Goal: Find specific page/section: Find specific page/section

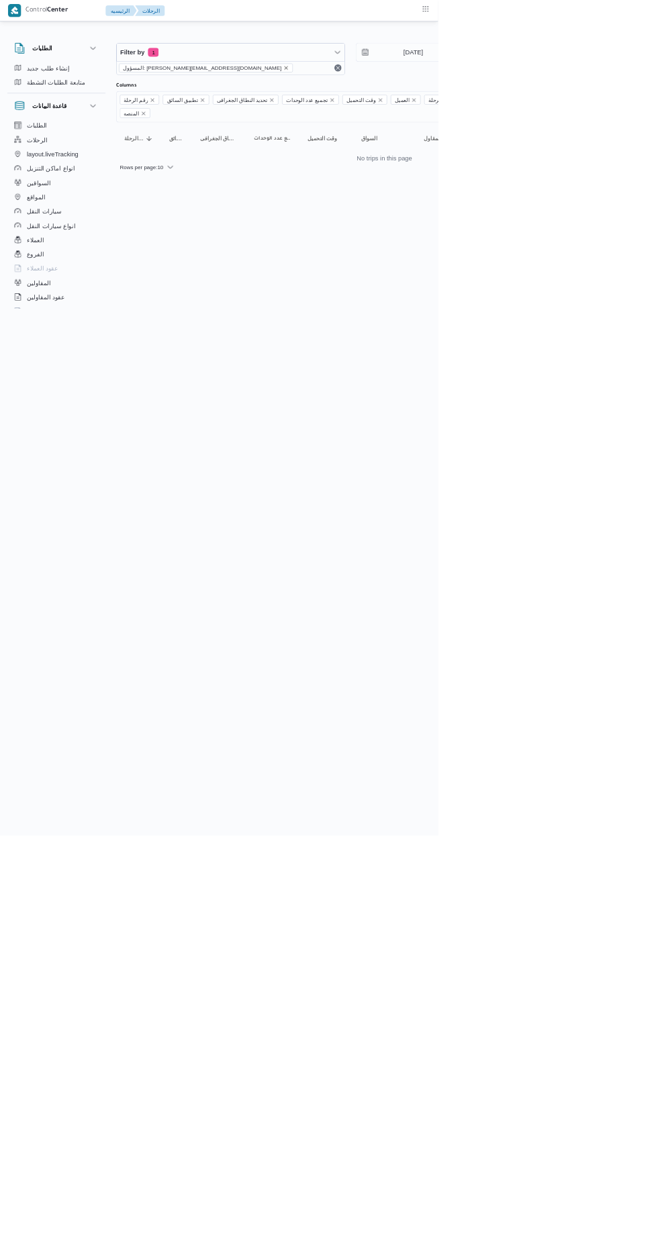
click at [427, 101] on icon "remove selected entity" at bounding box center [429, 101] width 5 height 5
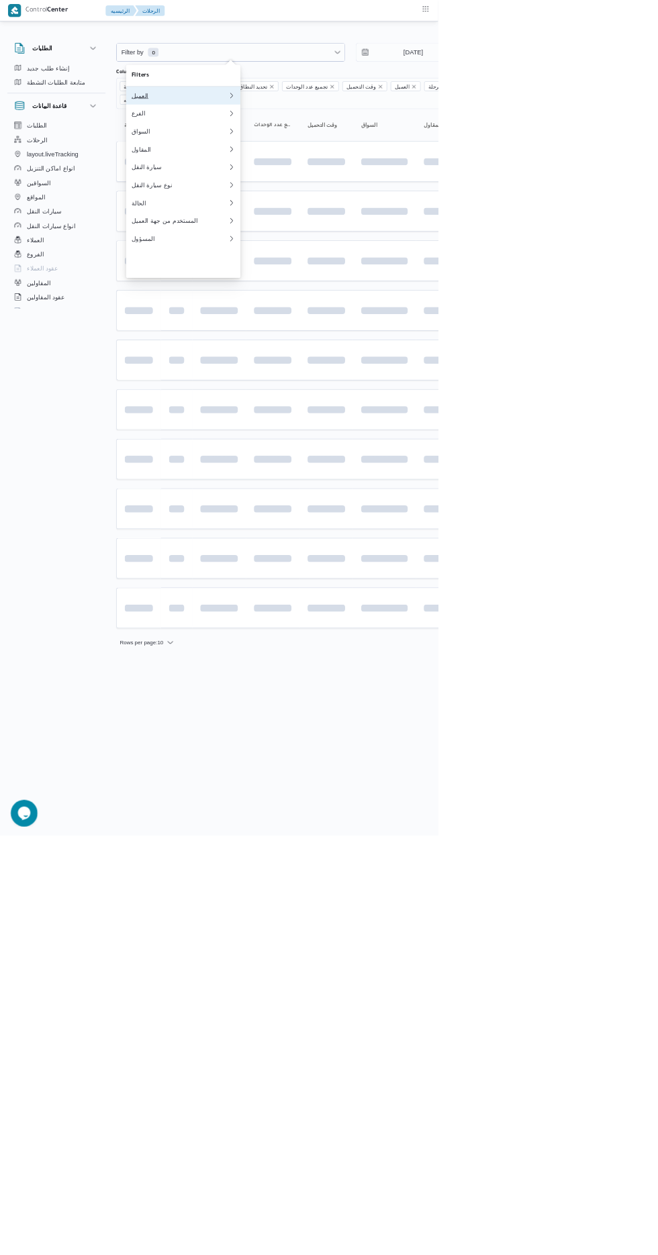
click at [230, 146] on div "العميل" at bounding box center [269, 143] width 145 height 11
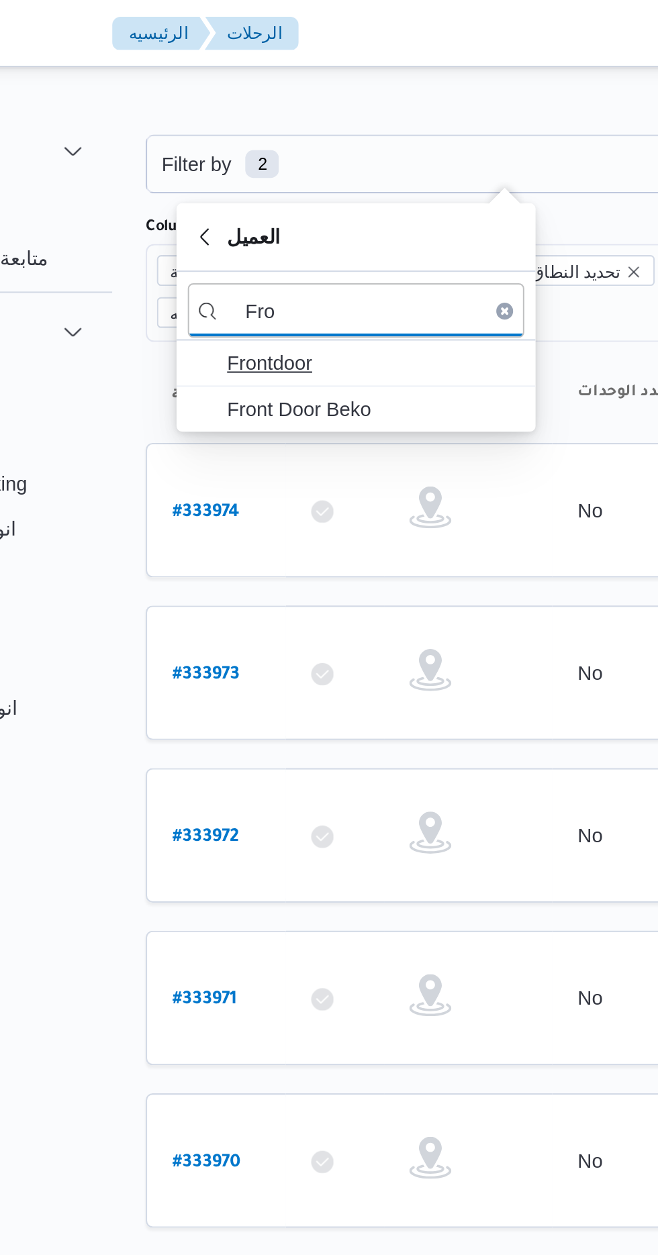
type input "Fro"
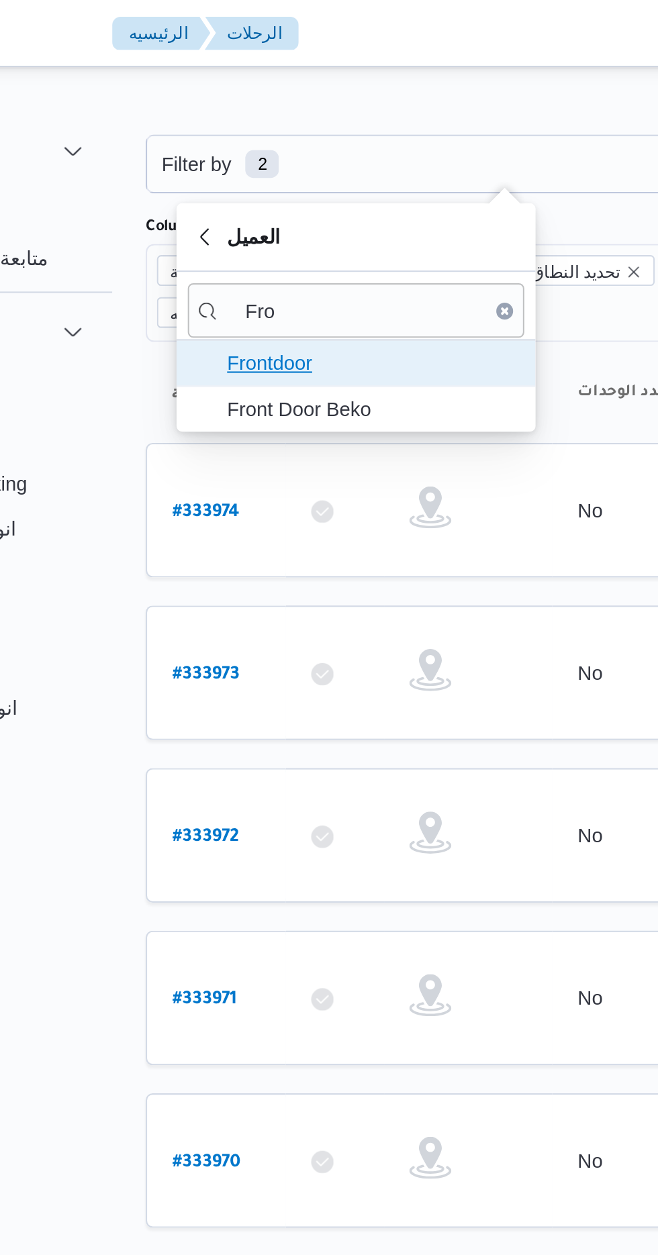
click at [236, 169] on span "Frontdoor" at bounding box center [283, 174] width 140 height 16
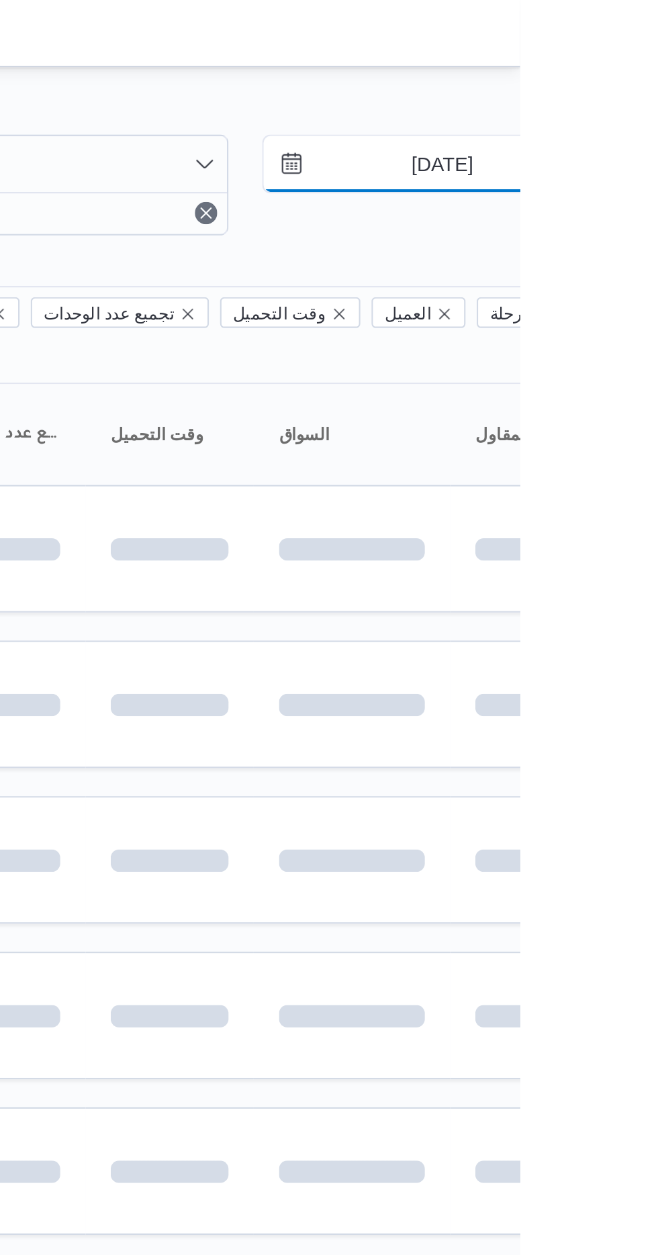
click at [611, 74] on input "[DATE]" at bounding box center [611, 78] width 152 height 27
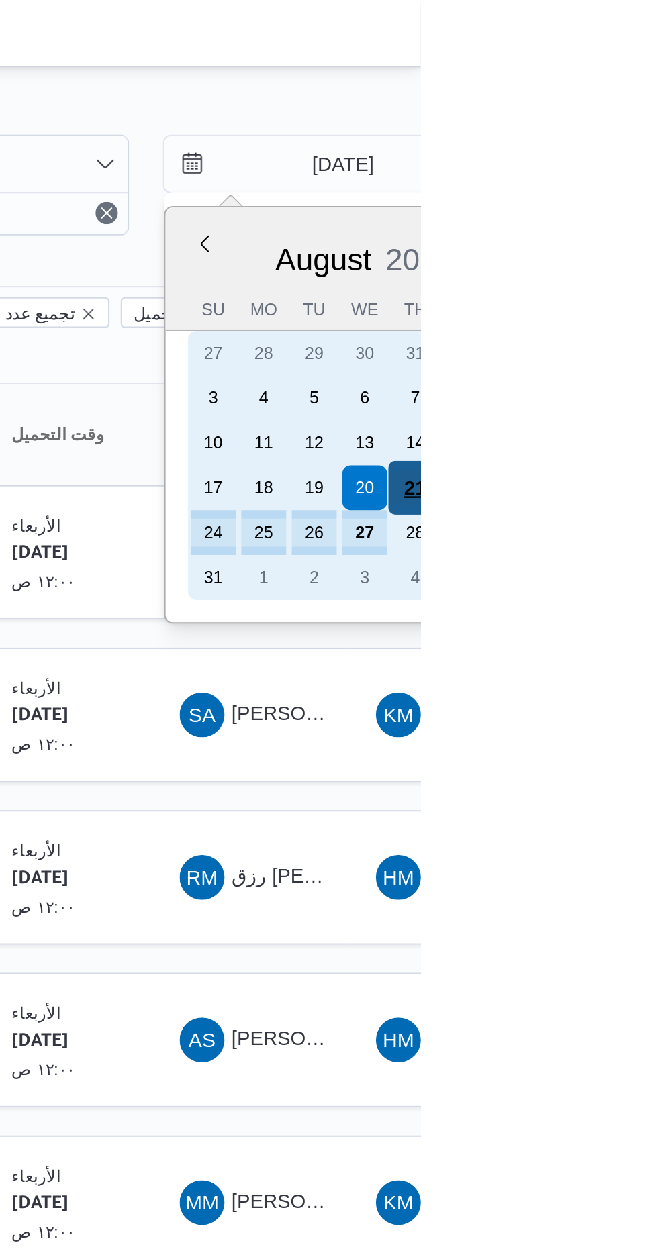
click at [657, 228] on div "21" at bounding box center [655, 234] width 26 height 26
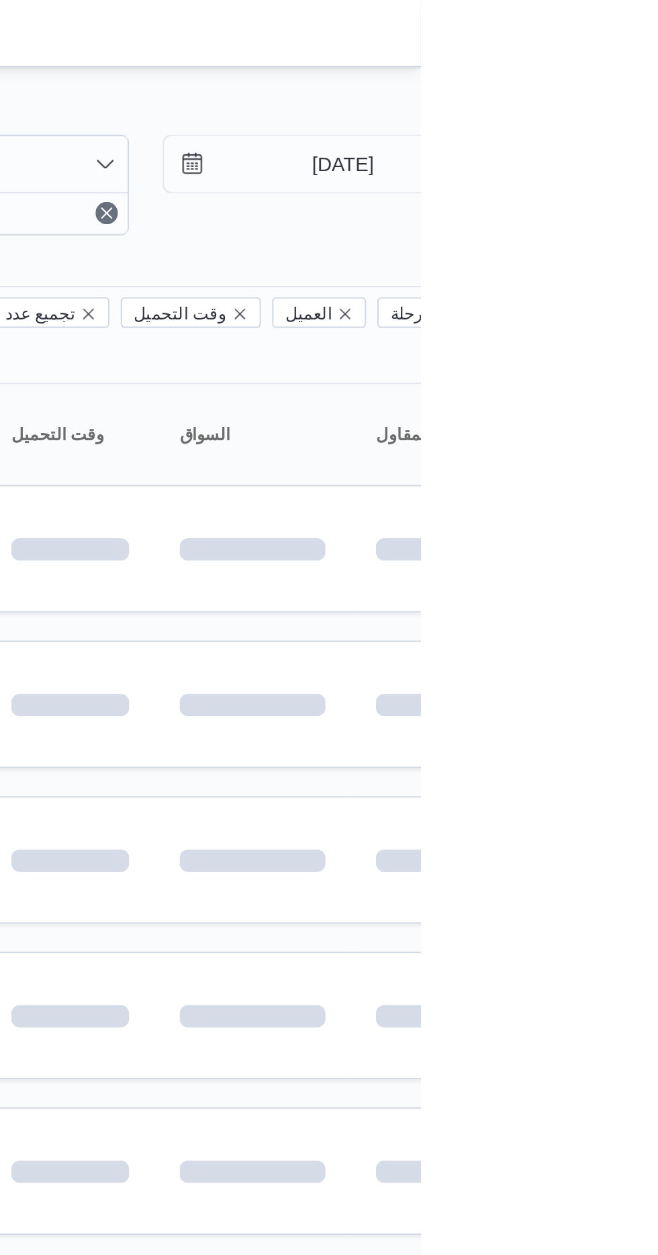
type input "[DATE]"
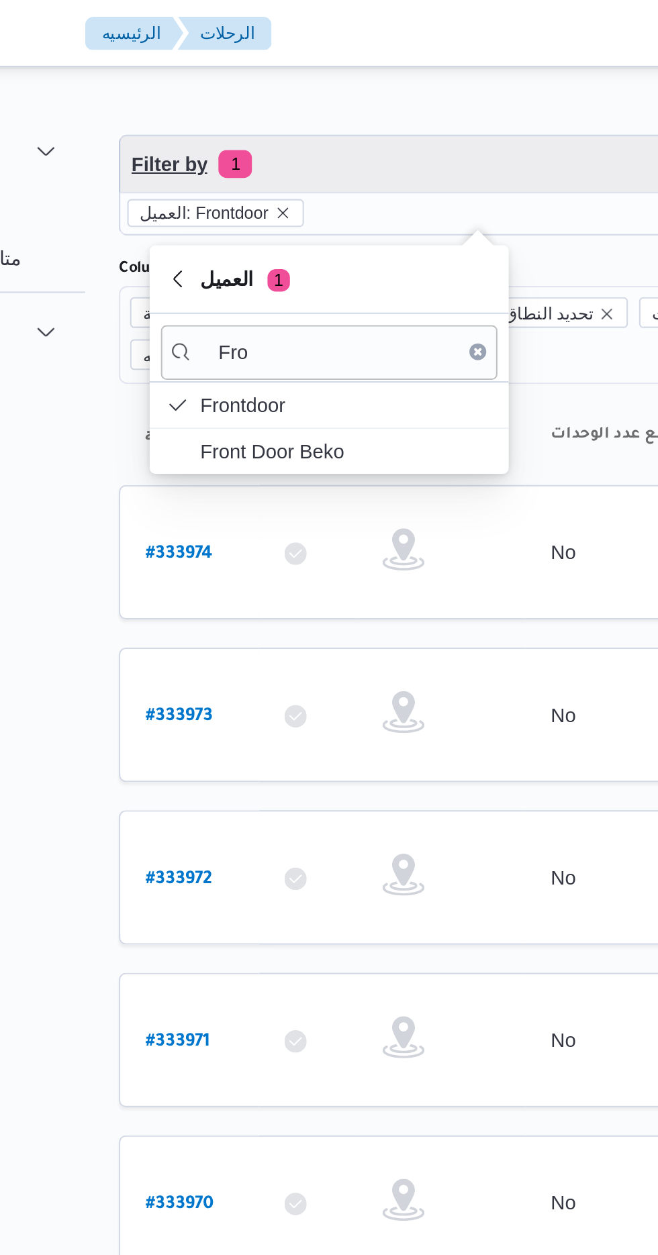
click at [246, 82] on span "Filter by 1" at bounding box center [346, 78] width 342 height 27
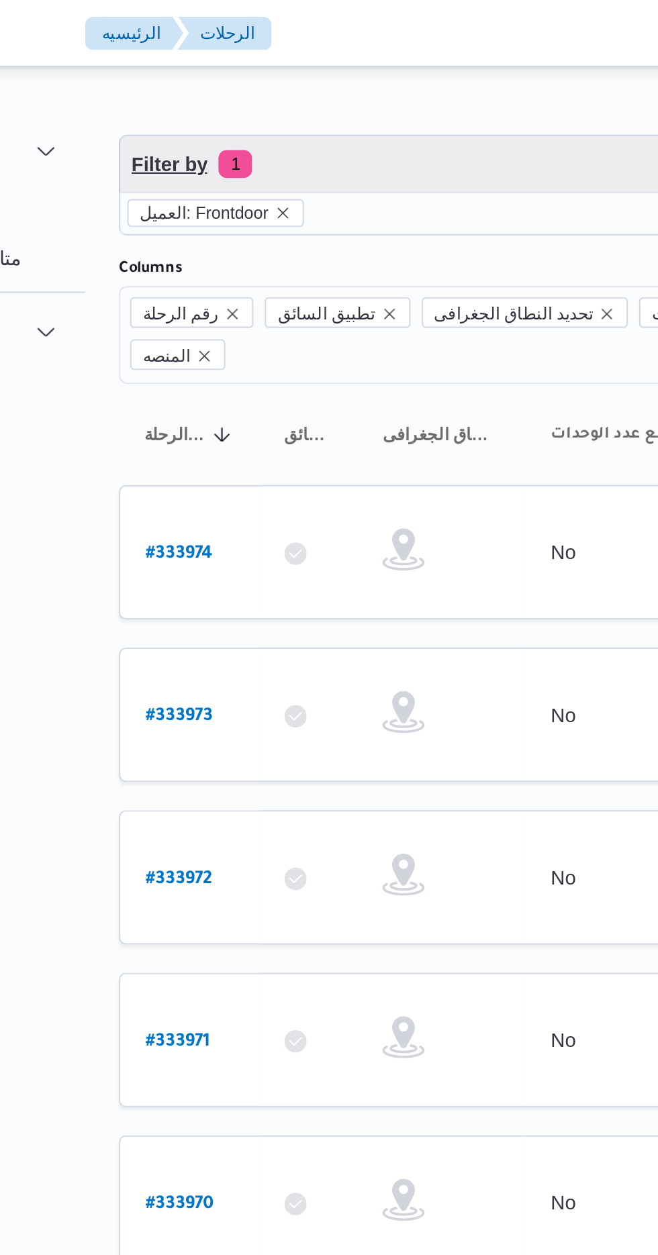
click at [228, 68] on span "Filter by 1" at bounding box center [346, 78] width 342 height 27
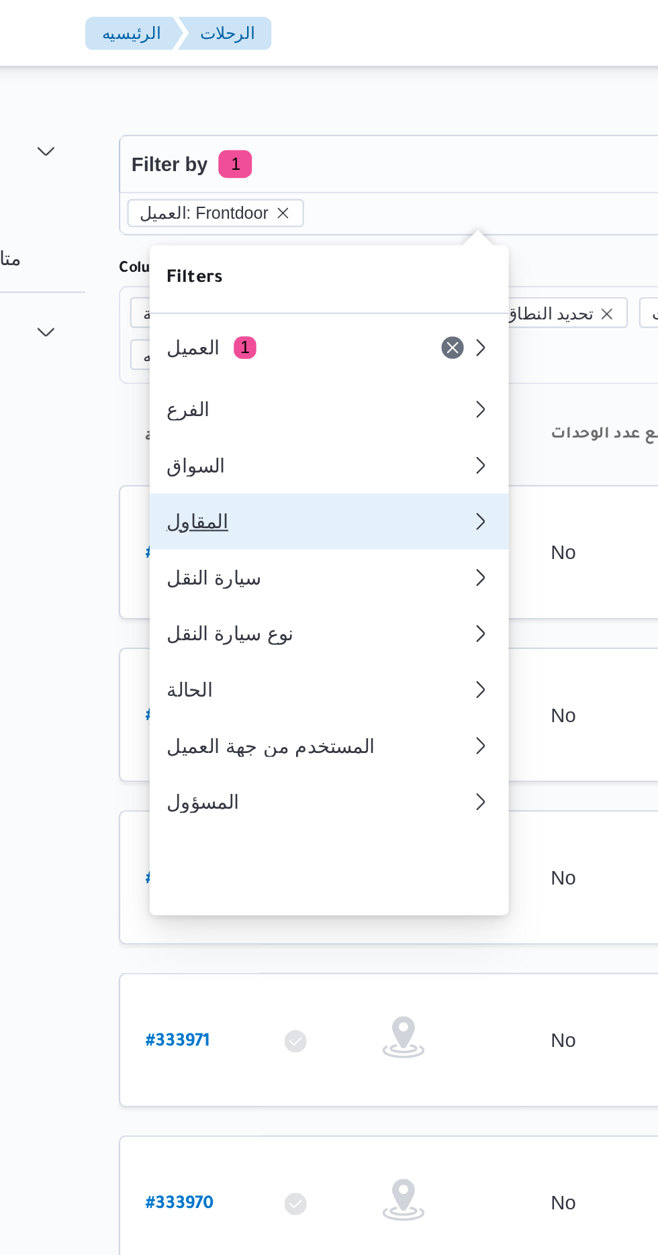
click at [224, 255] on div "المقاول" at bounding box center [269, 249] width 145 height 11
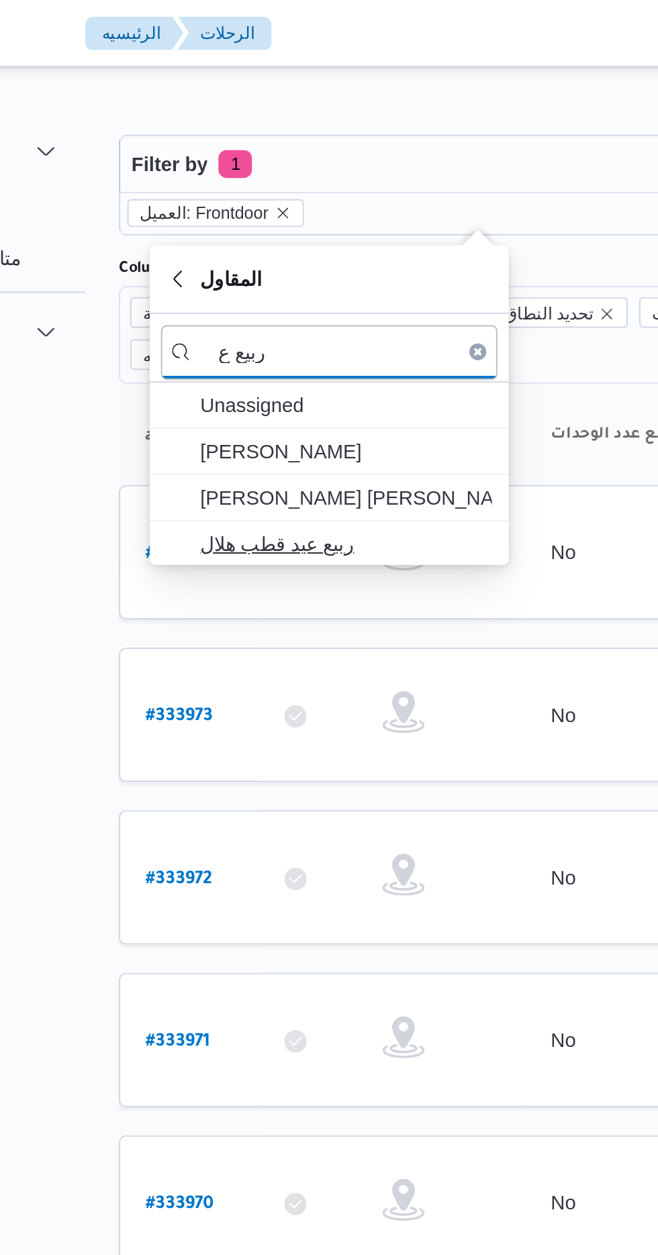
type input "ربيع ع"
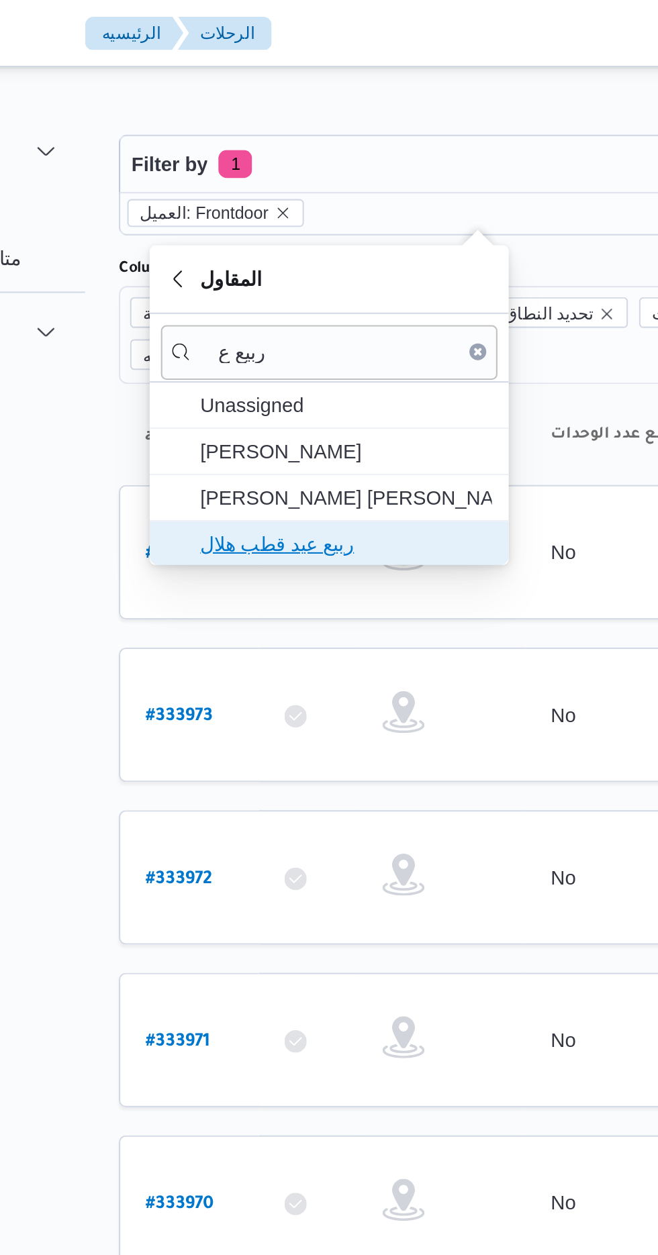
click at [231, 252] on span "ربيع عيد قطب هلال" at bounding box center [283, 260] width 140 height 16
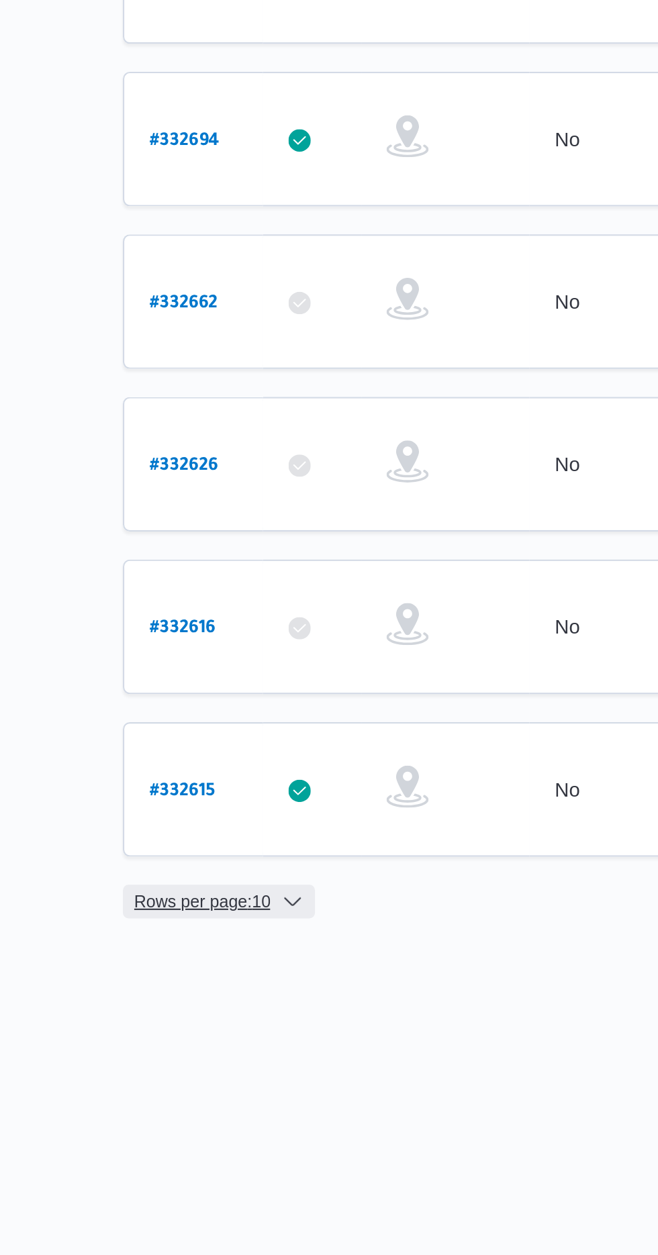
click at [215, 1011] on span "Rows per page : 10" at bounding box center [212, 1019] width 65 height 16
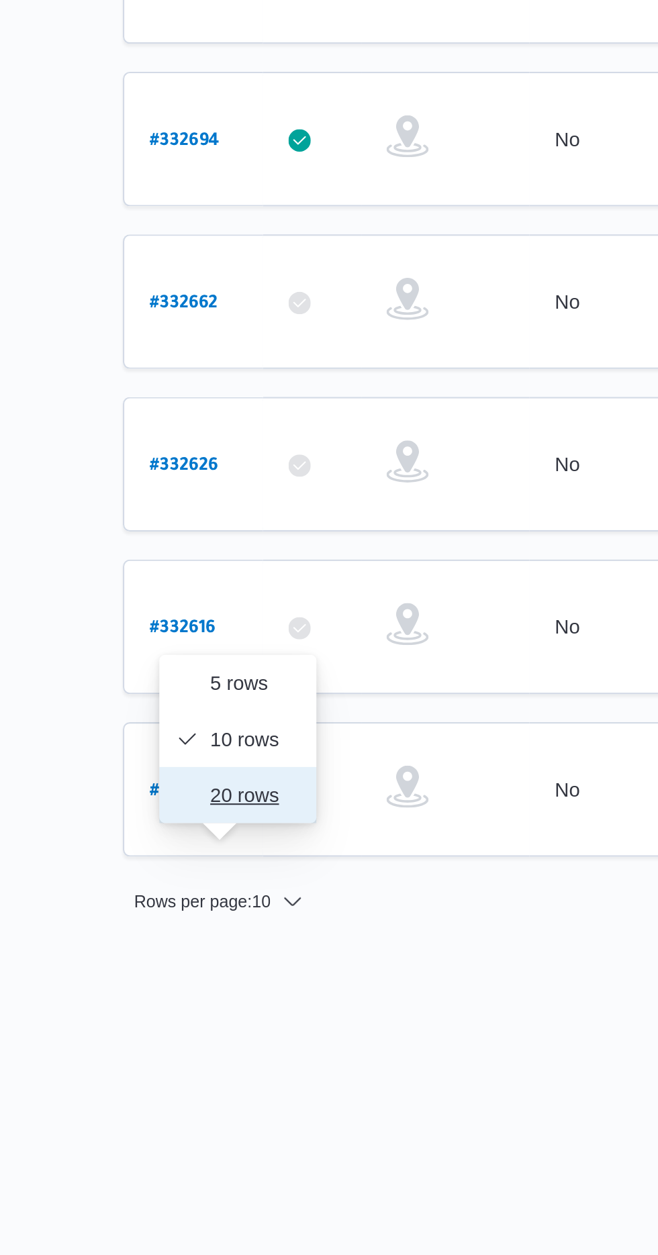
click at [220, 971] on span "20 rows" at bounding box center [237, 968] width 43 height 11
